Goal: Task Accomplishment & Management: Use online tool/utility

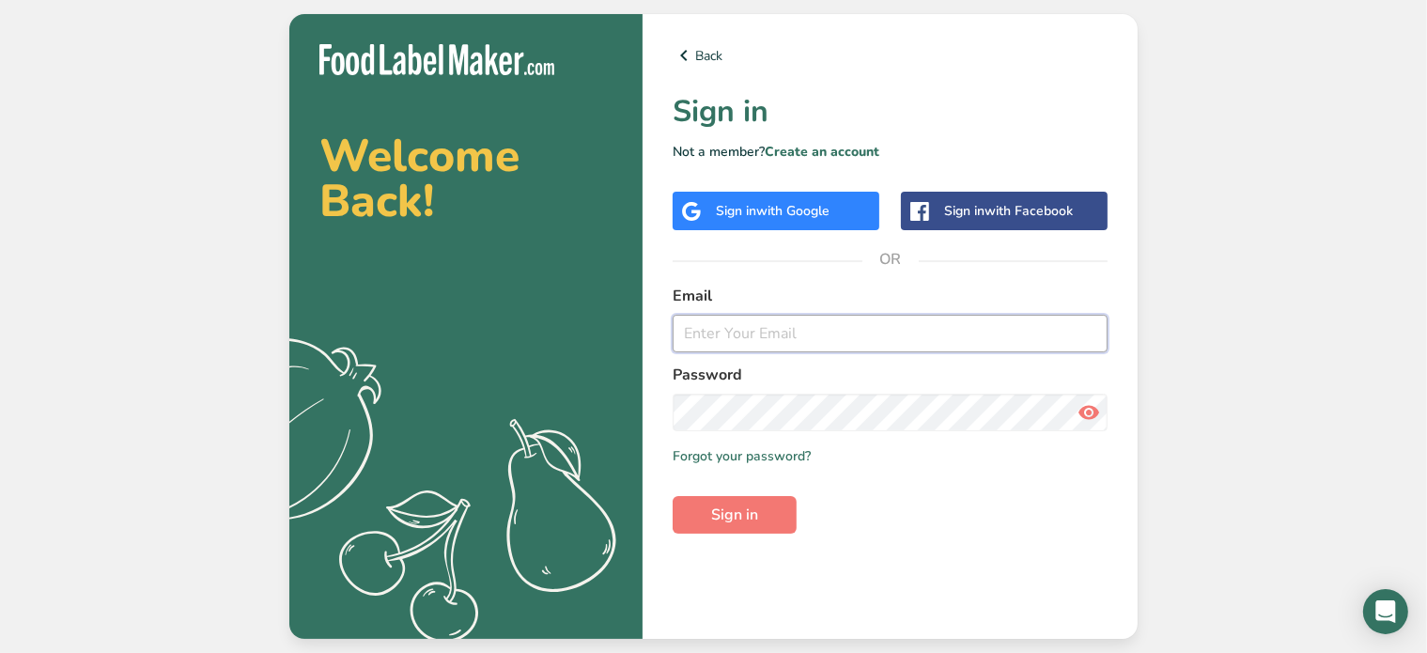
click at [818, 335] on input "email" at bounding box center [890, 334] width 435 height 38
type input "[PERSON_NAME][EMAIL_ADDRESS][PERSON_NAME][DOMAIN_NAME]"
click at [673, 496] on button "Sign in" at bounding box center [735, 515] width 124 height 38
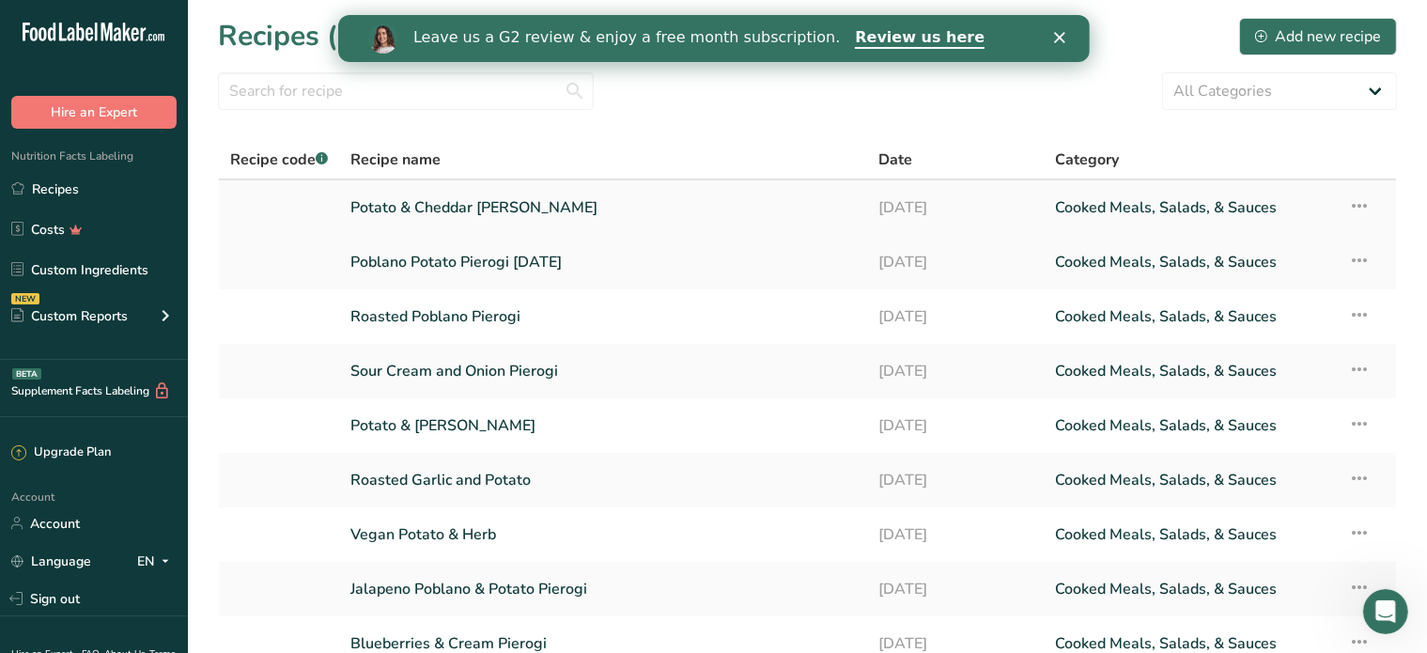
click at [624, 205] on link "Potato & Cheddar [PERSON_NAME]" at bounding box center [602, 207] width 505 height 39
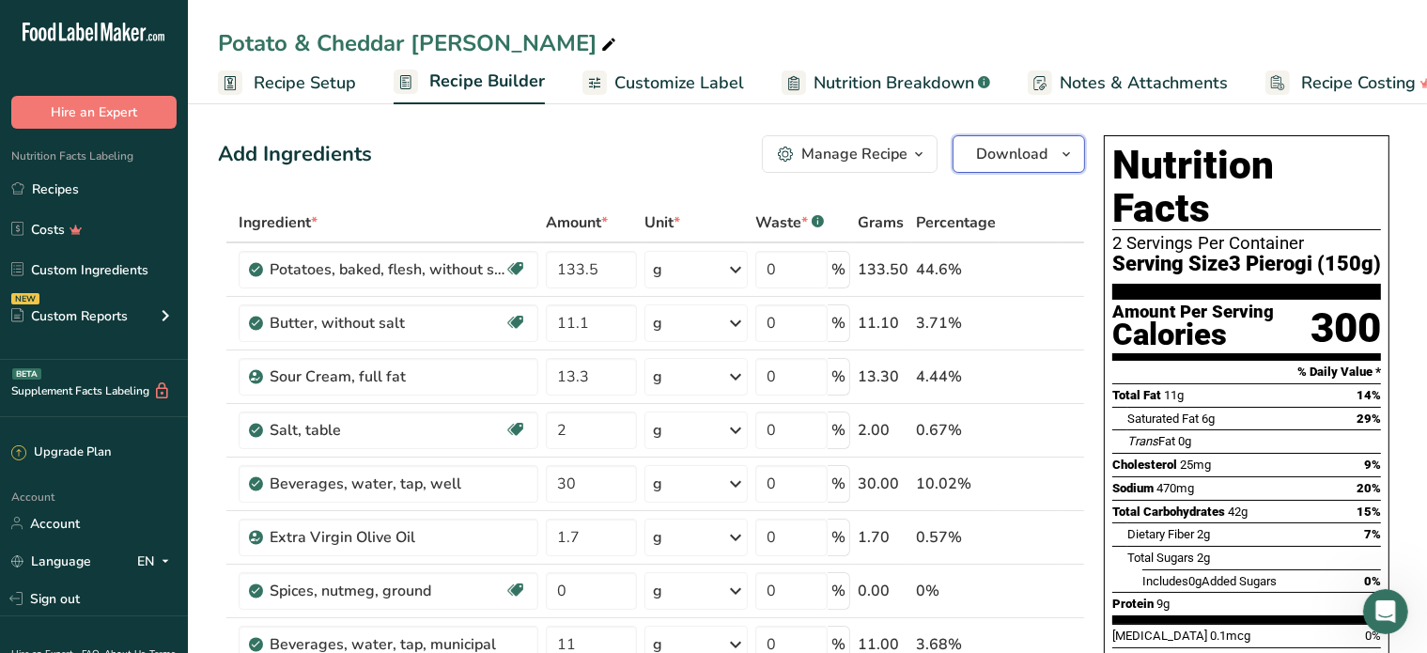
click at [1041, 152] on span "Download" at bounding box center [1011, 154] width 71 height 23
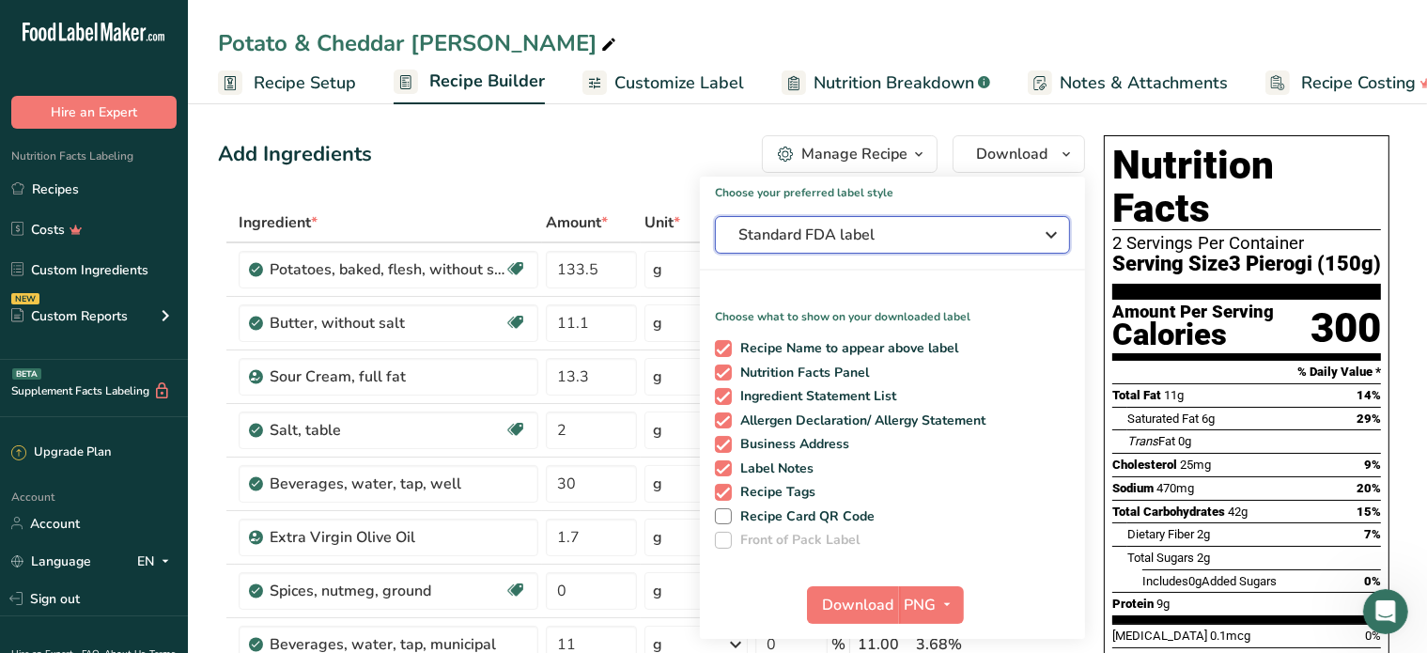
click at [994, 241] on span "Standard FDA label" at bounding box center [879, 235] width 282 height 23
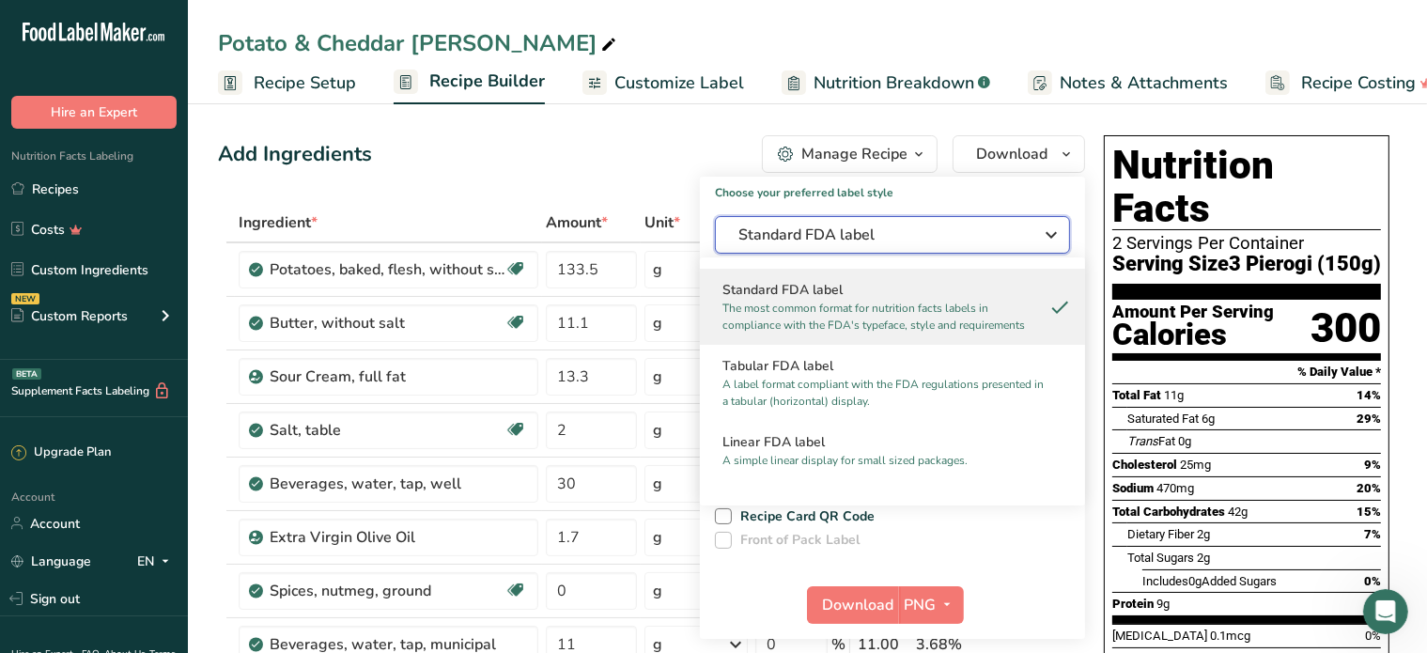
scroll to position [94, 0]
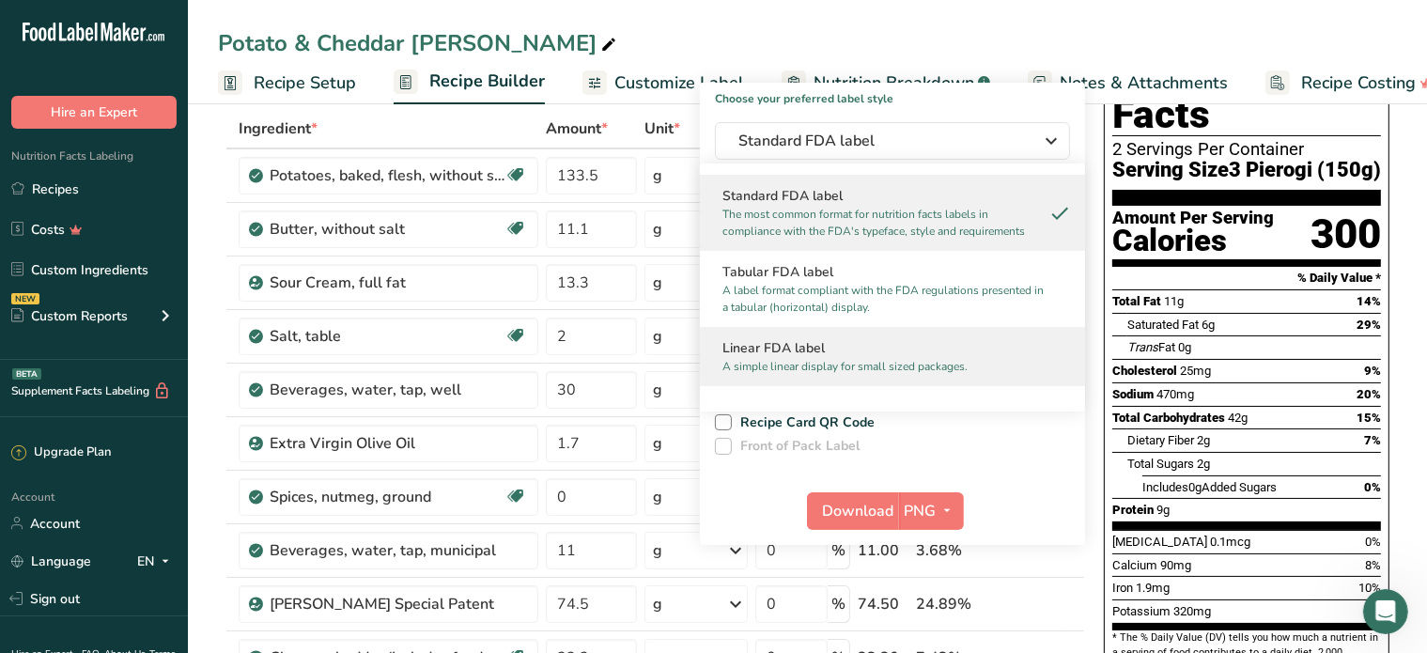
click at [868, 364] on p "A simple linear display for small sized packages." at bounding box center [884, 366] width 323 height 17
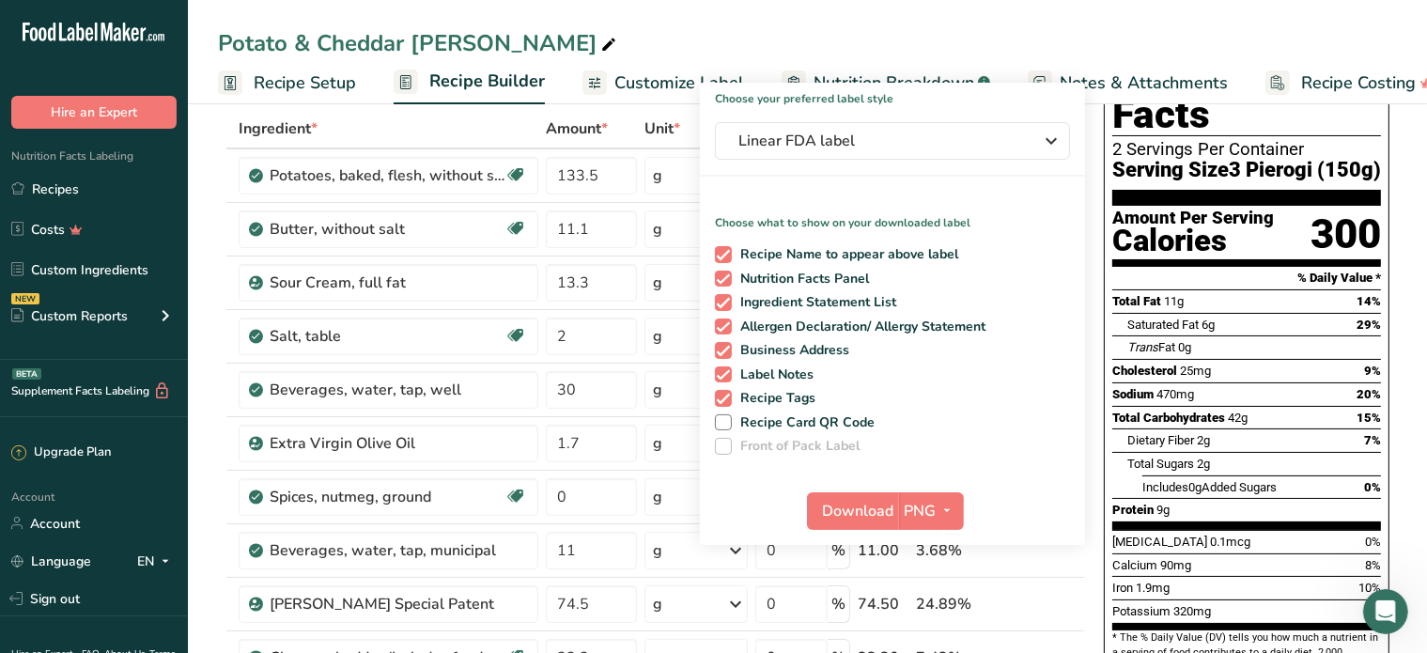
scroll to position [188, 0]
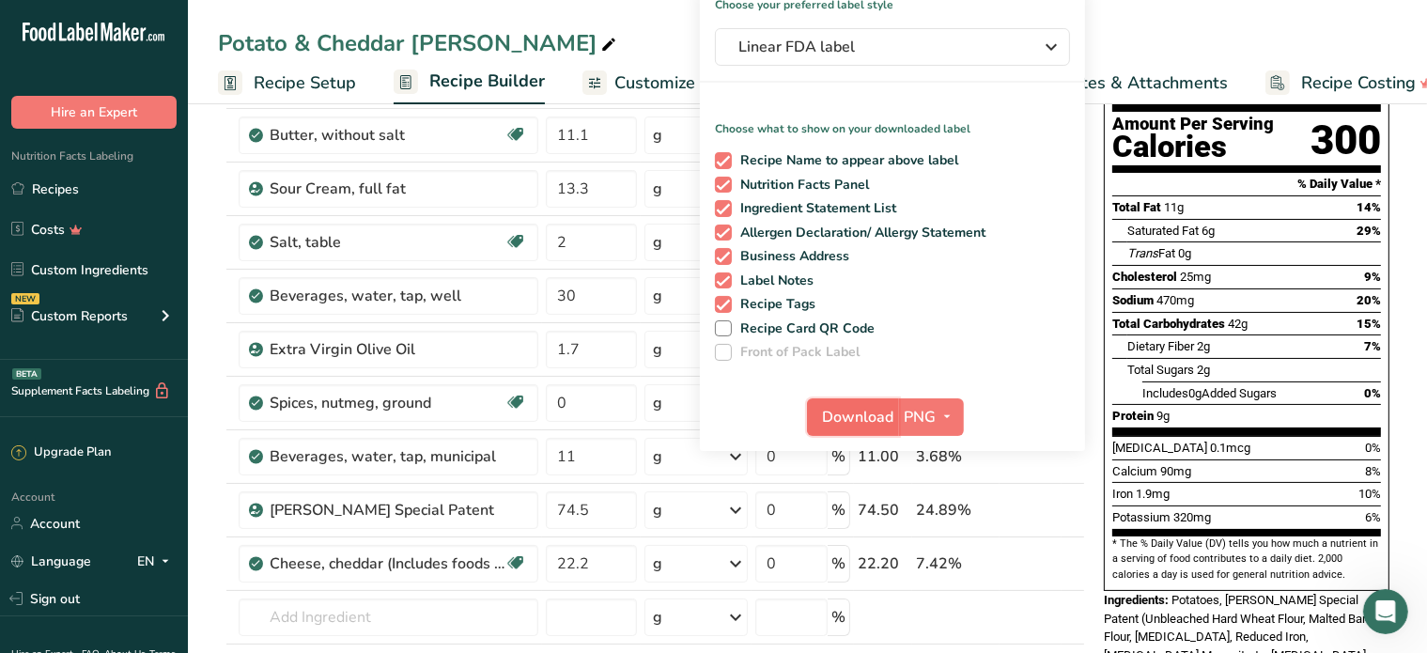
click at [861, 418] on span "Download" at bounding box center [858, 417] width 71 height 23
